Goal: Find specific page/section: Find specific page/section

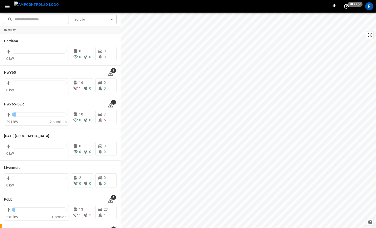
click at [39, 8] on img "menu" at bounding box center [36, 5] width 44 height 6
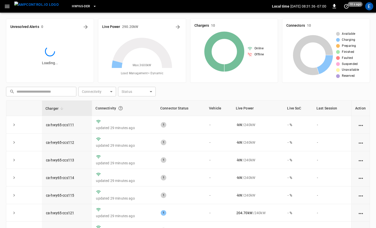
click at [80, 12] on div "HWY65-DER" at bounding box center [167, 7] width 209 height 12
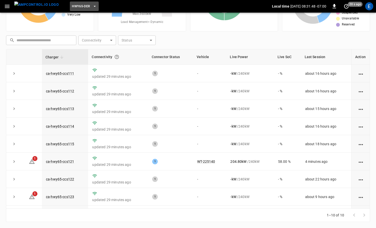
click at [77, 7] on span "HWY65-DER" at bounding box center [81, 7] width 18 height 6
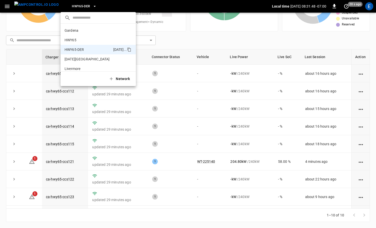
scroll to position [18, 0]
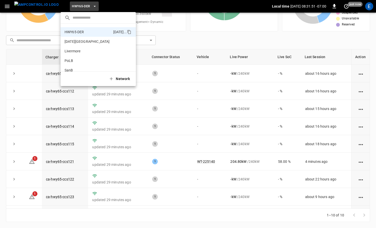
click at [137, 184] on div at bounding box center [188, 114] width 376 height 228
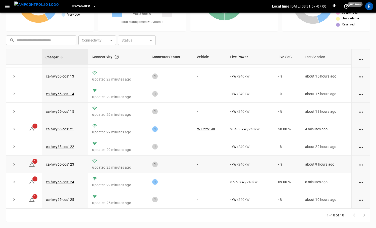
scroll to position [0, 0]
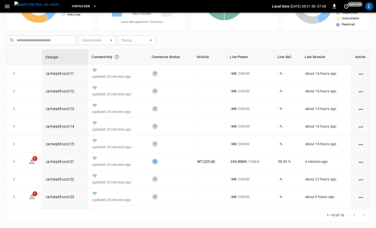
click at [73, 7] on span "HWY65-DER" at bounding box center [81, 7] width 18 height 6
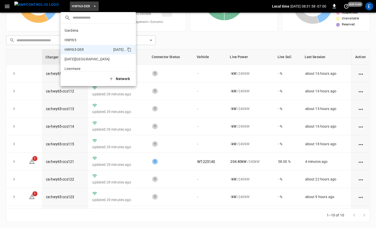
scroll to position [18, 0]
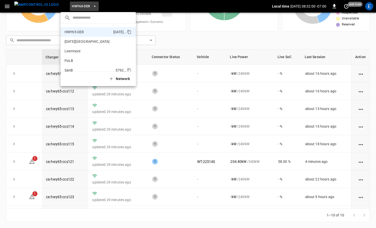
click at [72, 67] on li "SanB 5792 ..." at bounding box center [98, 70] width 75 height 10
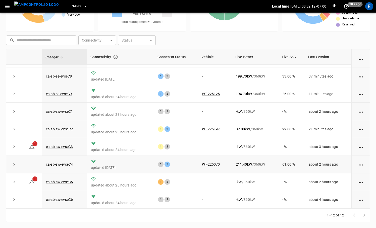
scroll to position [0, 0]
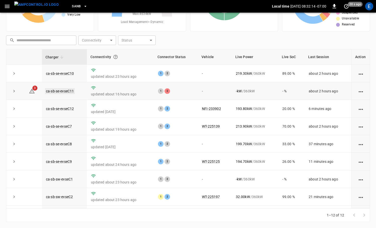
click at [73, 91] on link "ca-sb-se-evseC11" at bounding box center [60, 91] width 30 height 6
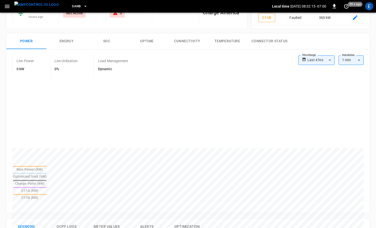
scroll to position [155, 0]
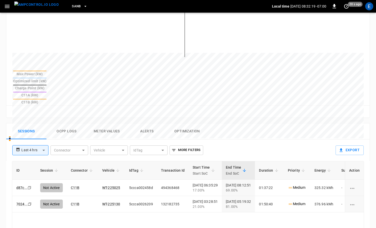
click at [35, 6] on img "menu" at bounding box center [36, 5] width 44 height 6
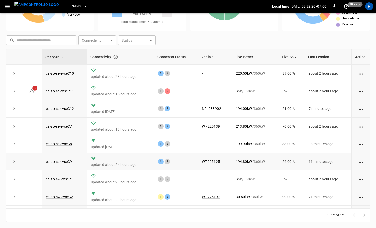
scroll to position [68, 0]
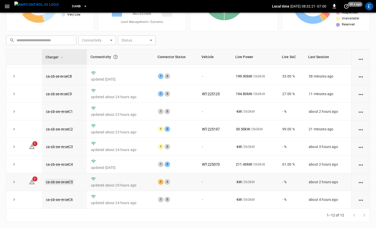
click at [69, 180] on link "ca-sb-sw-evseC5" at bounding box center [59, 182] width 29 height 6
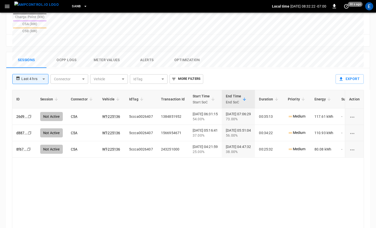
scroll to position [242, 0]
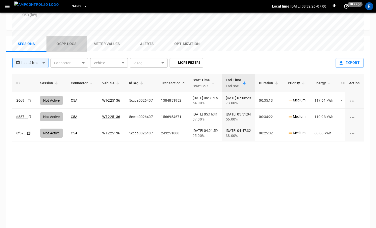
click at [64, 36] on button "Ocpp logs" at bounding box center [66, 44] width 40 height 16
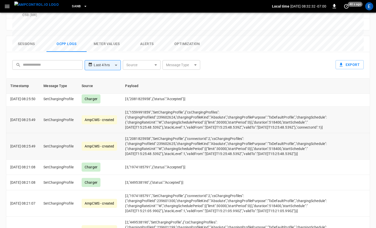
scroll to position [128, 0]
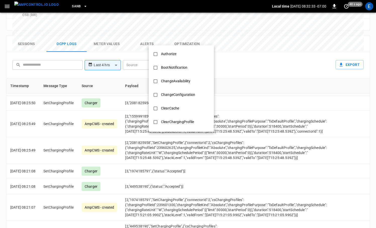
click at [183, 36] on body "**********" at bounding box center [188, 7] width 376 height 499
click at [177, 53] on div "Authorize" at bounding box center [168, 53] width 21 height 9
type input "*********"
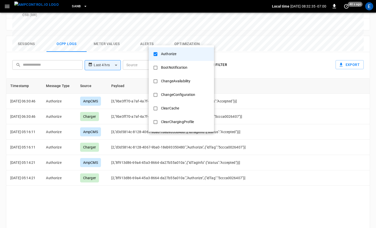
click at [79, 107] on div at bounding box center [188, 114] width 376 height 228
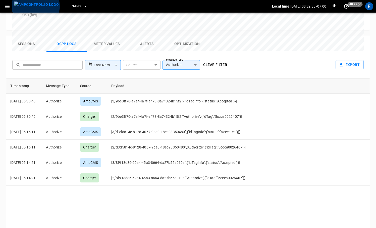
click at [35, 6] on img "menu" at bounding box center [36, 5] width 44 height 6
